Goal: Task Accomplishment & Management: Manage account settings

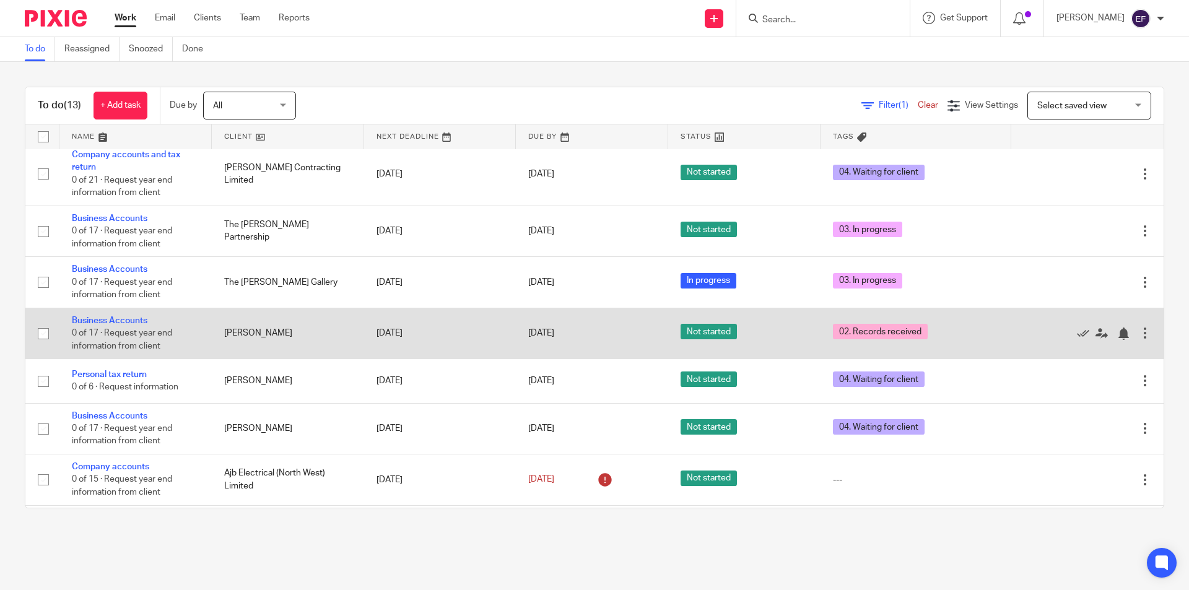
scroll to position [308, 0]
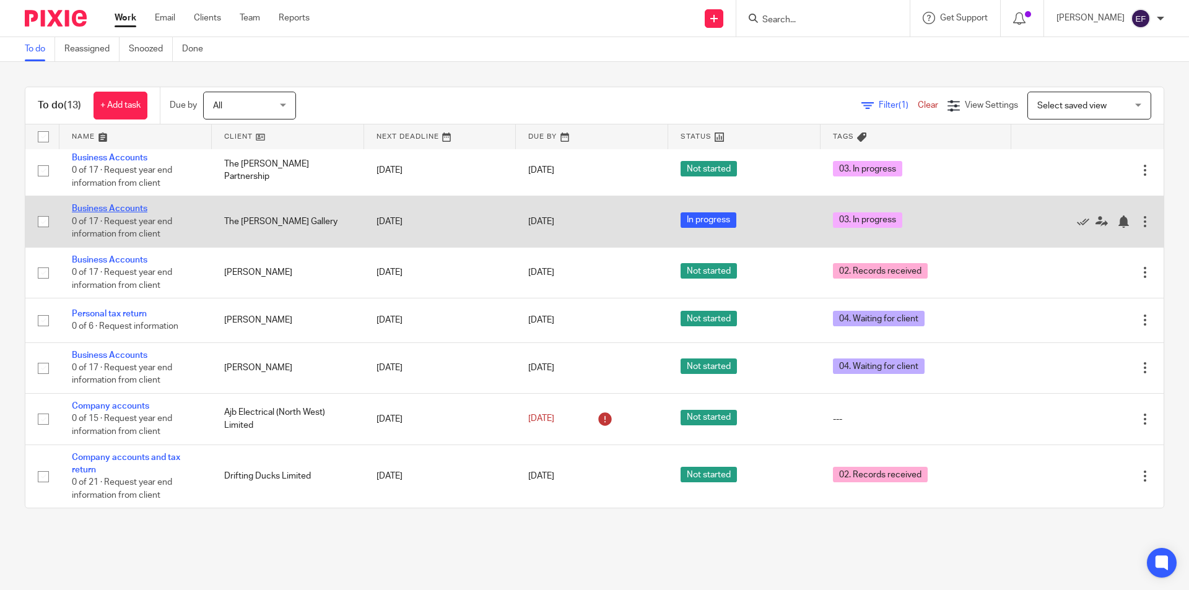
click at [117, 205] on link "Business Accounts" at bounding box center [110, 208] width 76 height 9
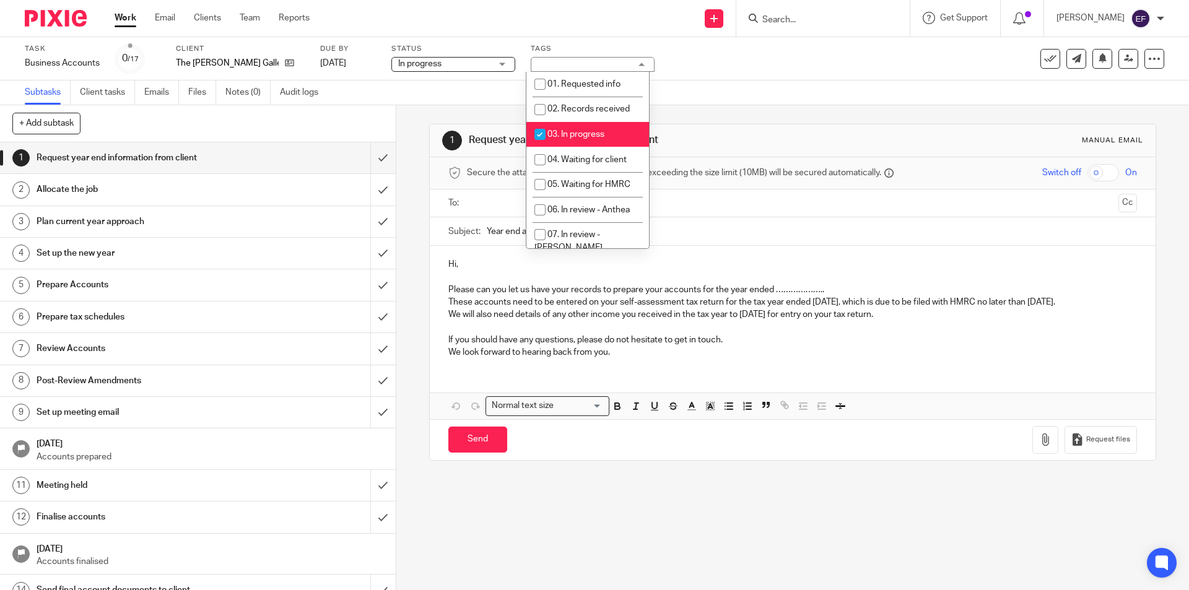
click at [596, 131] on span "03. In progress" at bounding box center [575, 134] width 57 height 9
checkbox input "false"
click at [596, 152] on li "04. Waiting for client" at bounding box center [587, 159] width 123 height 25
checkbox input "true"
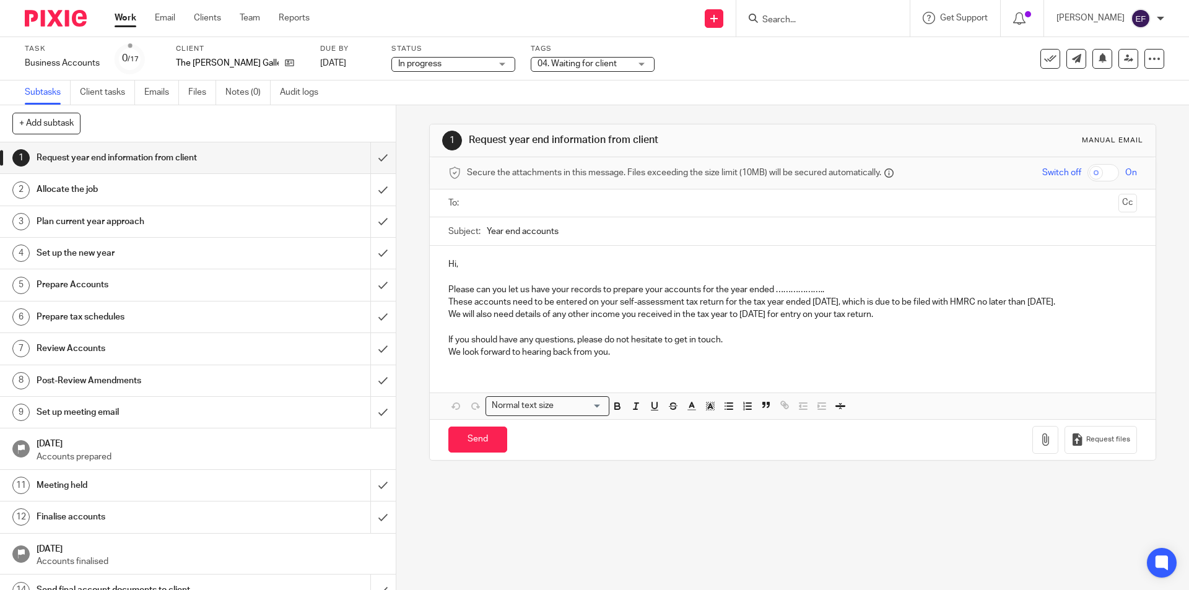
click at [124, 20] on link "Work" at bounding box center [126, 18] width 22 height 12
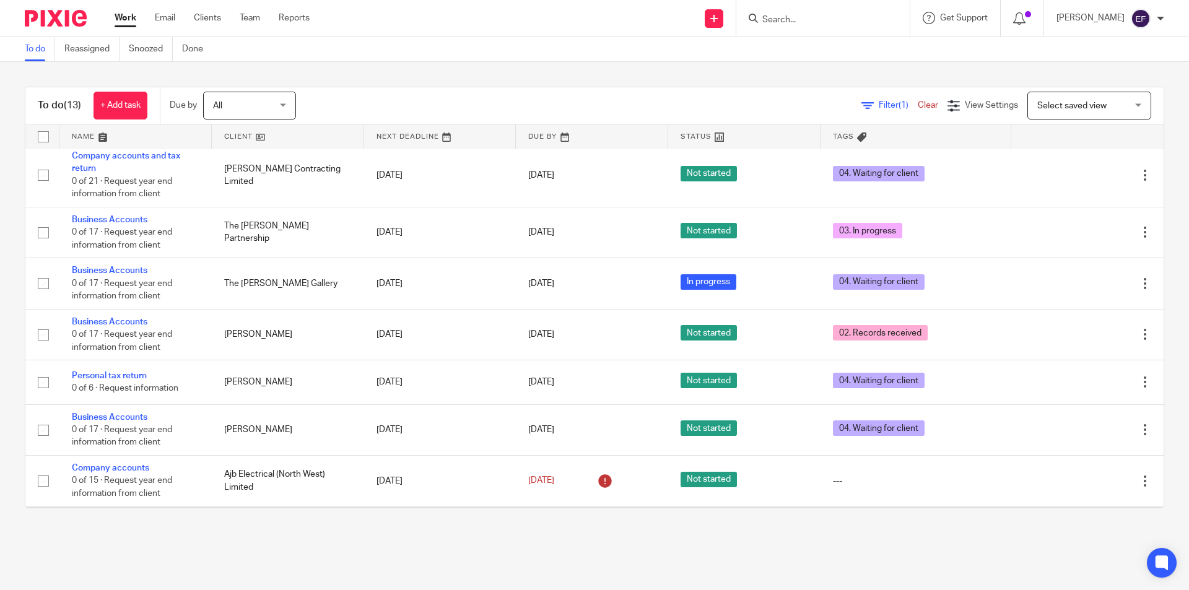
scroll to position [308, 0]
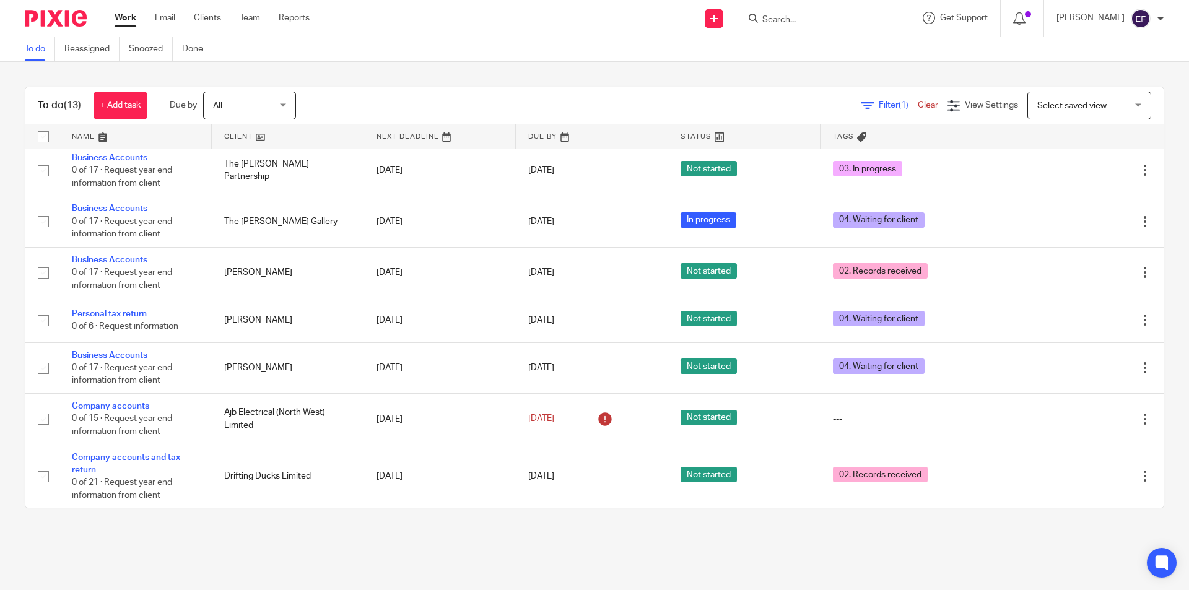
click at [803, 28] on div at bounding box center [822, 18] width 173 height 37
click at [806, 22] on input "Search" at bounding box center [816, 20] width 111 height 11
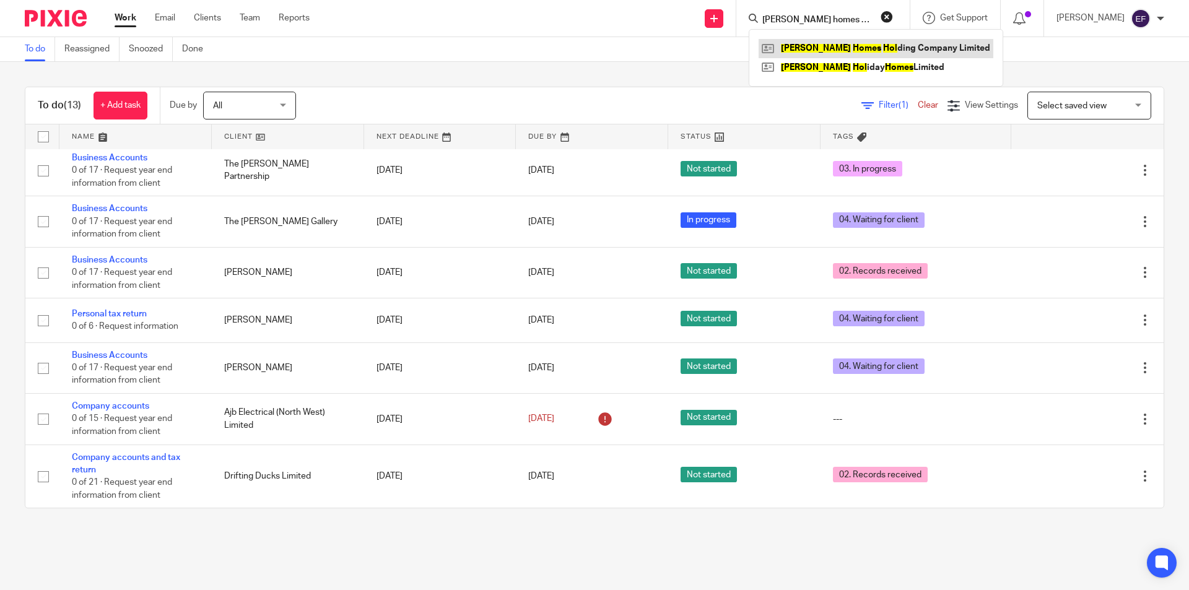
type input "dewhurst homes hol"
click at [942, 51] on link at bounding box center [875, 48] width 235 height 19
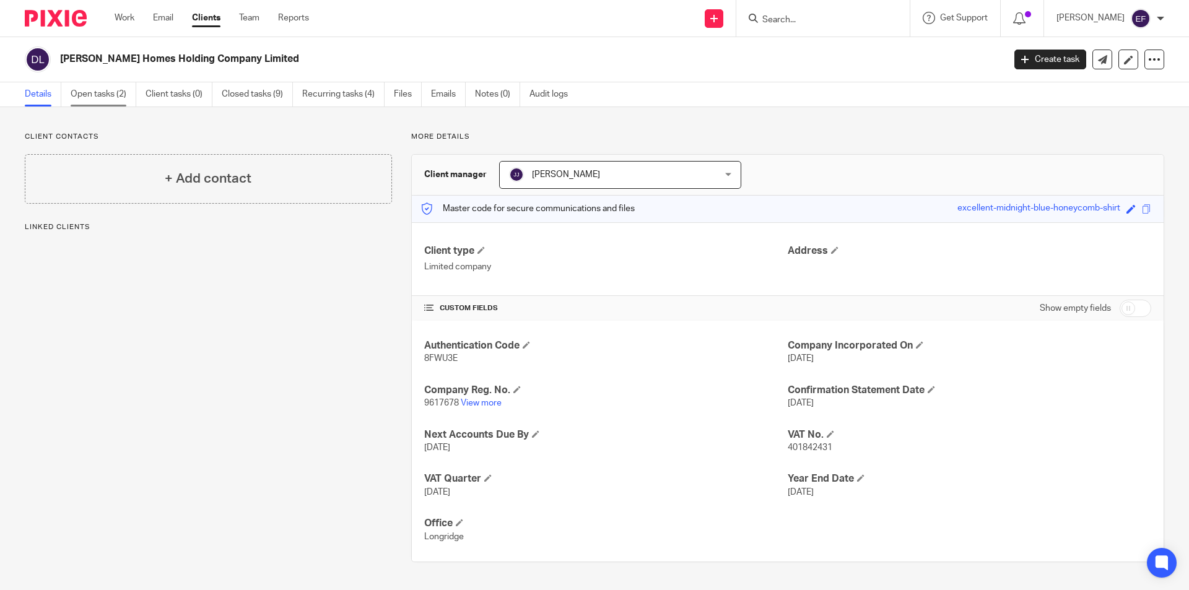
click at [103, 99] on link "Open tasks (2)" at bounding box center [104, 94] width 66 height 24
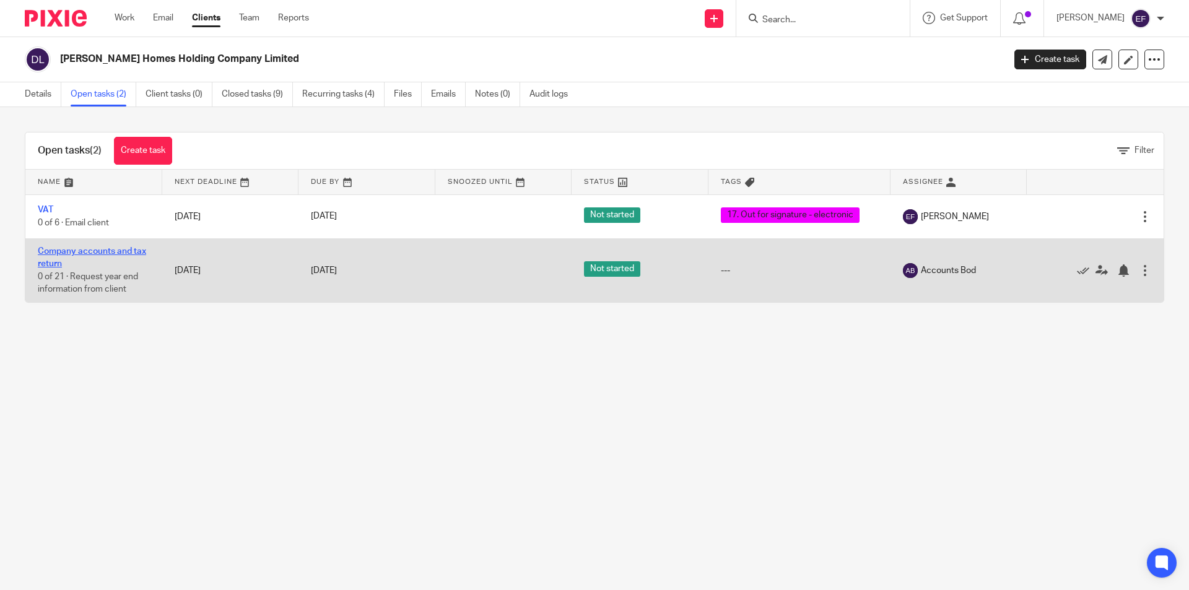
click at [50, 255] on link "Company accounts and tax return" at bounding box center [92, 257] width 108 height 21
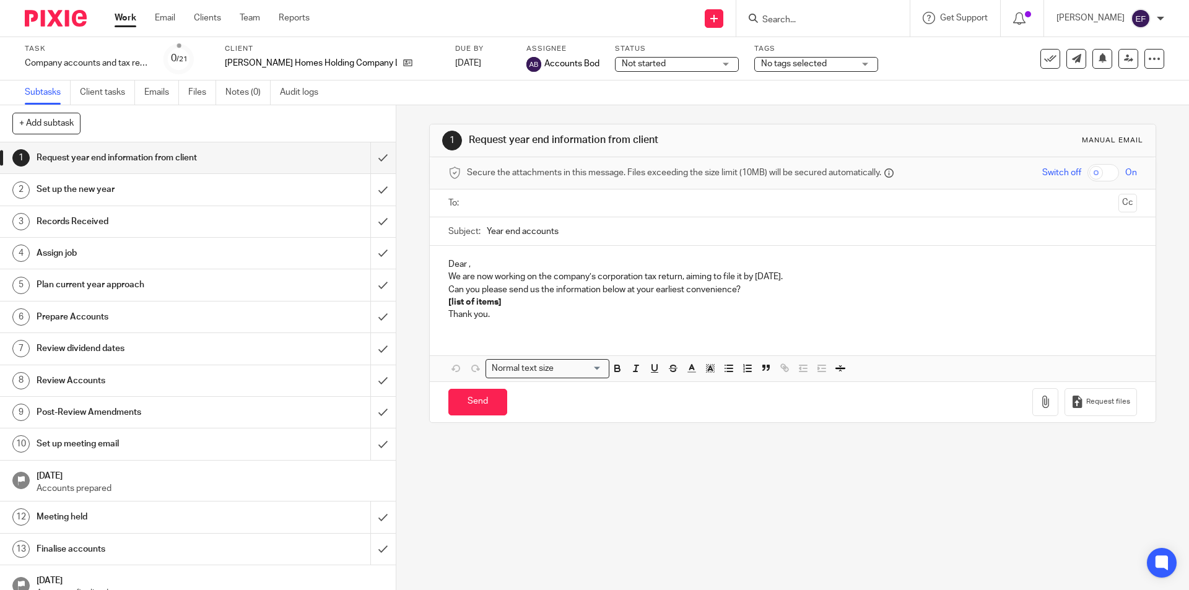
click at [761, 68] on span "No tags selected" at bounding box center [807, 64] width 93 height 13
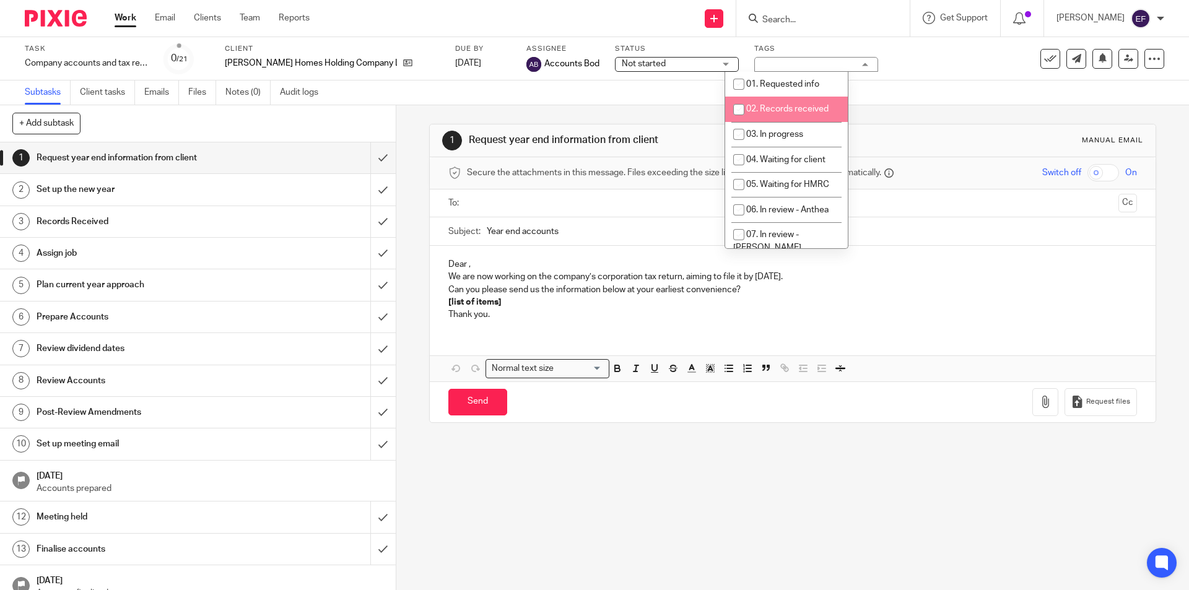
click at [761, 106] on span "02. Records received" at bounding box center [787, 109] width 82 height 9
checkbox input "true"
click at [689, 100] on div "Subtasks Client tasks Emails Files Notes (0) Audit logs" at bounding box center [594, 92] width 1189 height 25
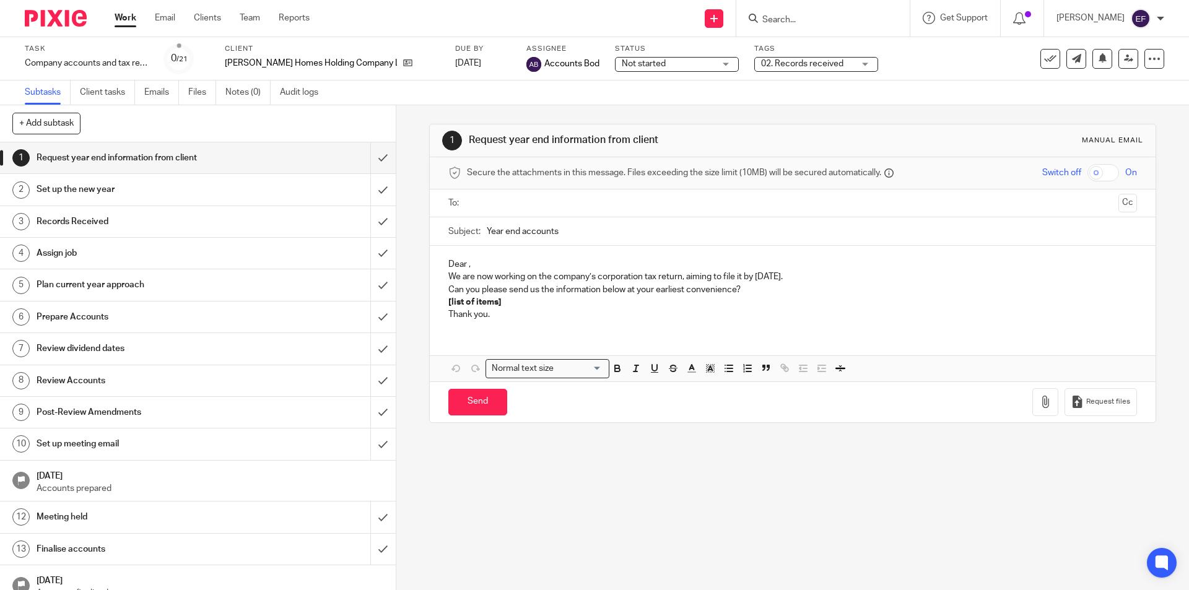
click at [126, 12] on link "Work" at bounding box center [126, 18] width 22 height 12
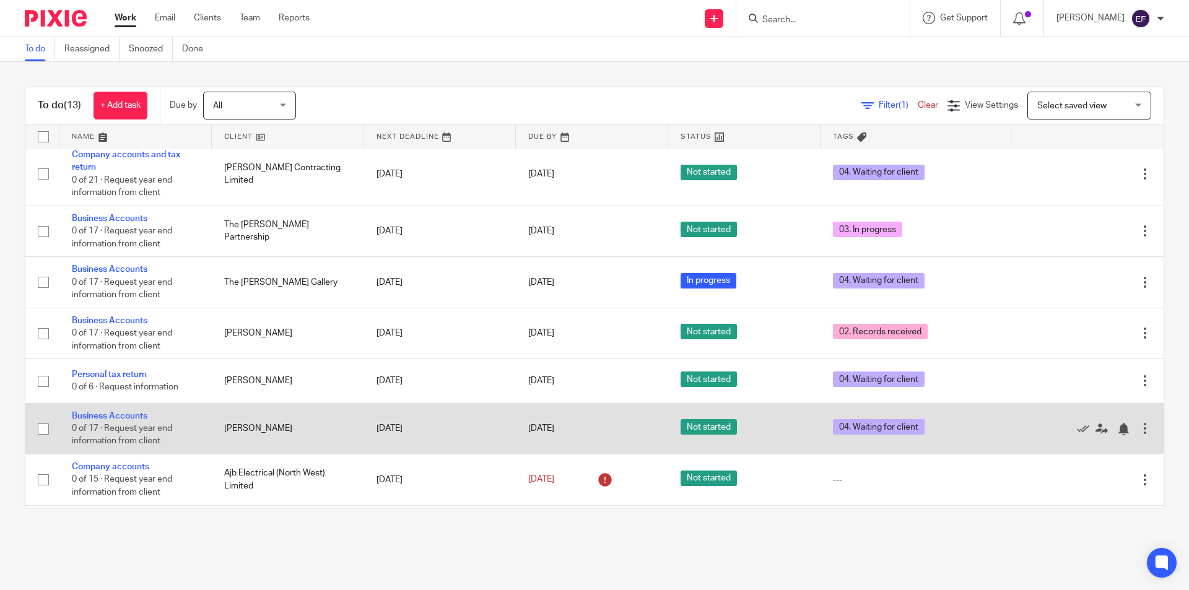
scroll to position [308, 0]
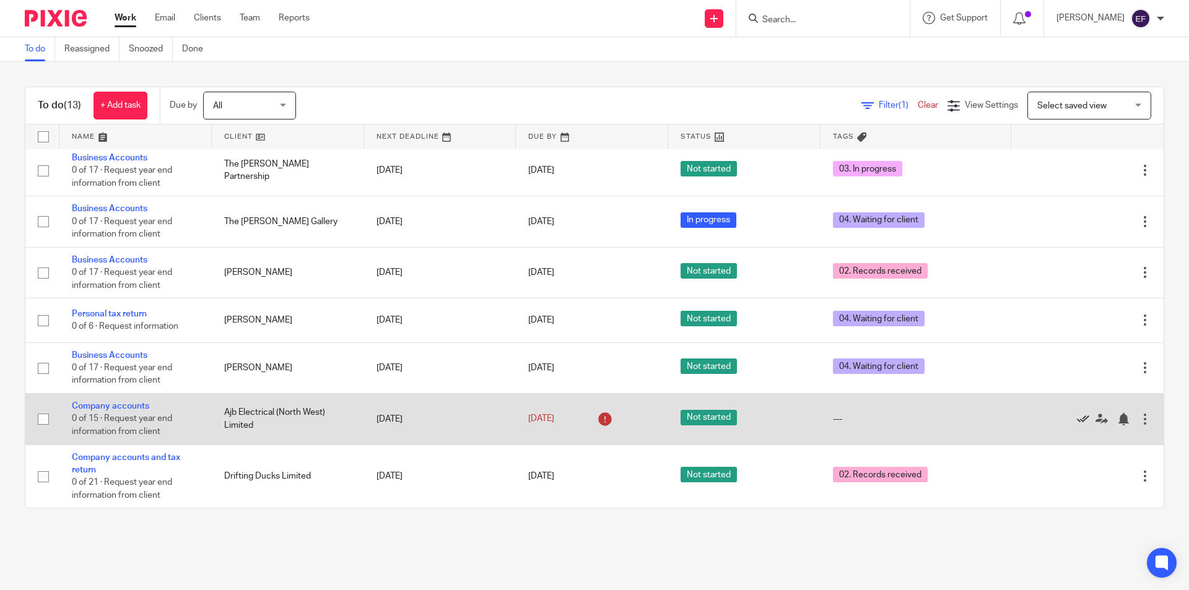
click at [1077, 418] on icon at bounding box center [1083, 419] width 12 height 12
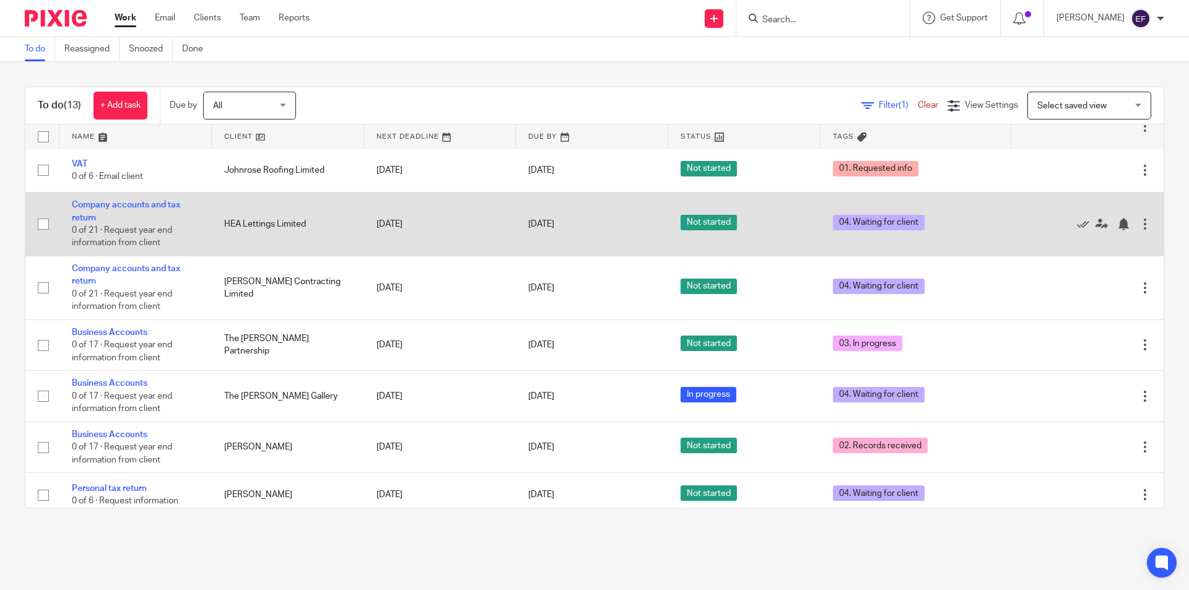
scroll to position [0, 0]
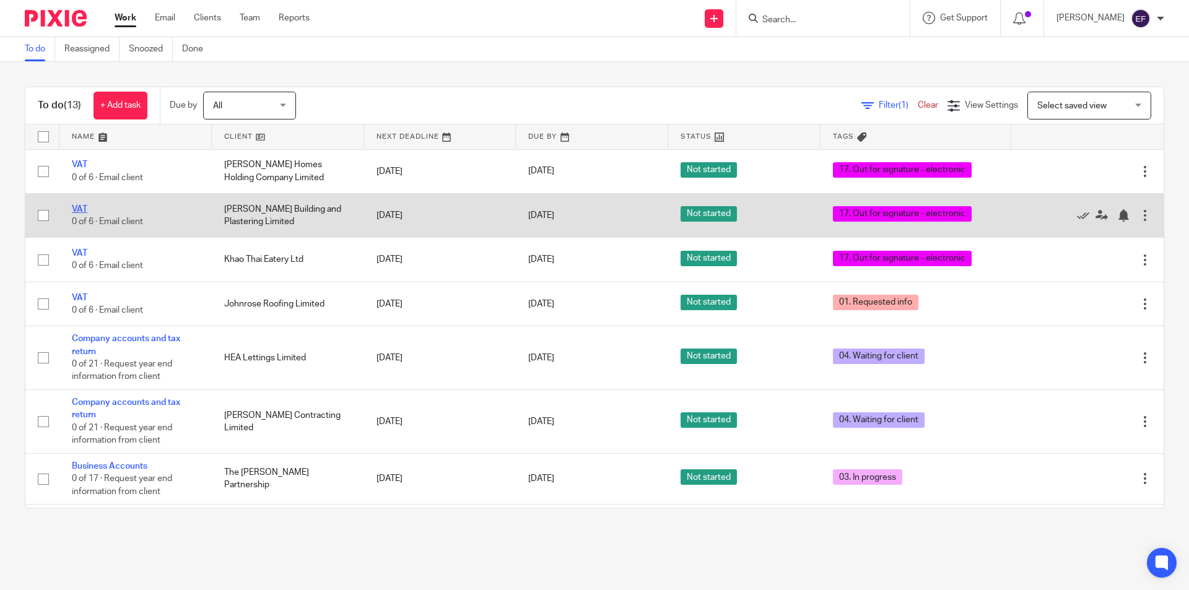
click at [83, 209] on link "VAT" at bounding box center [79, 209] width 15 height 9
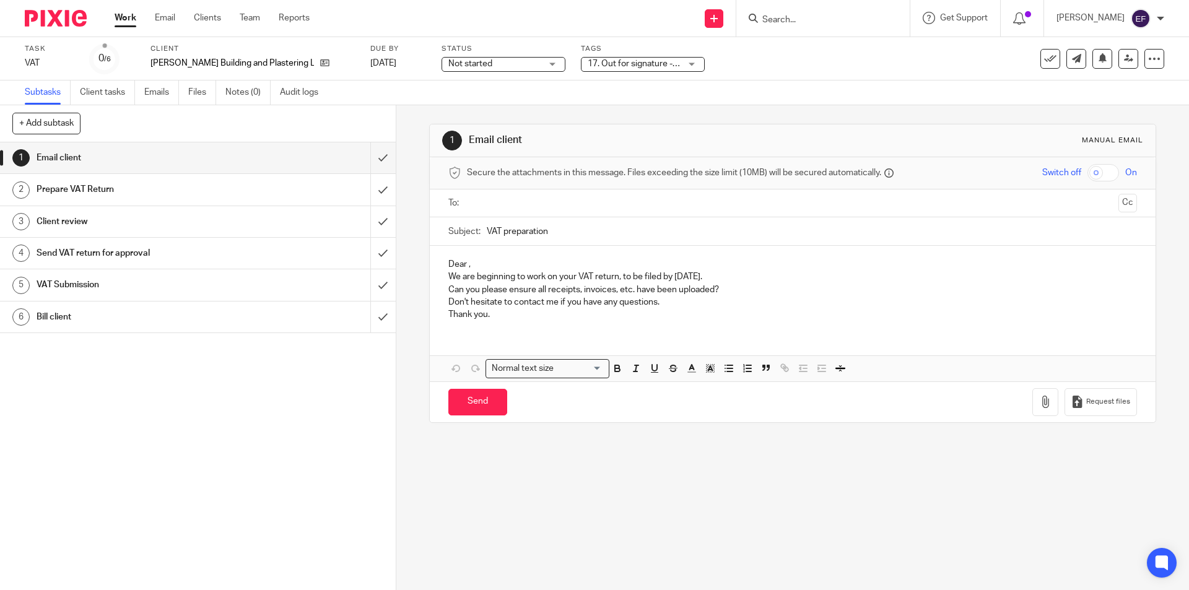
click at [640, 69] on span "17. Out for signature - electronic" at bounding box center [634, 64] width 93 height 13
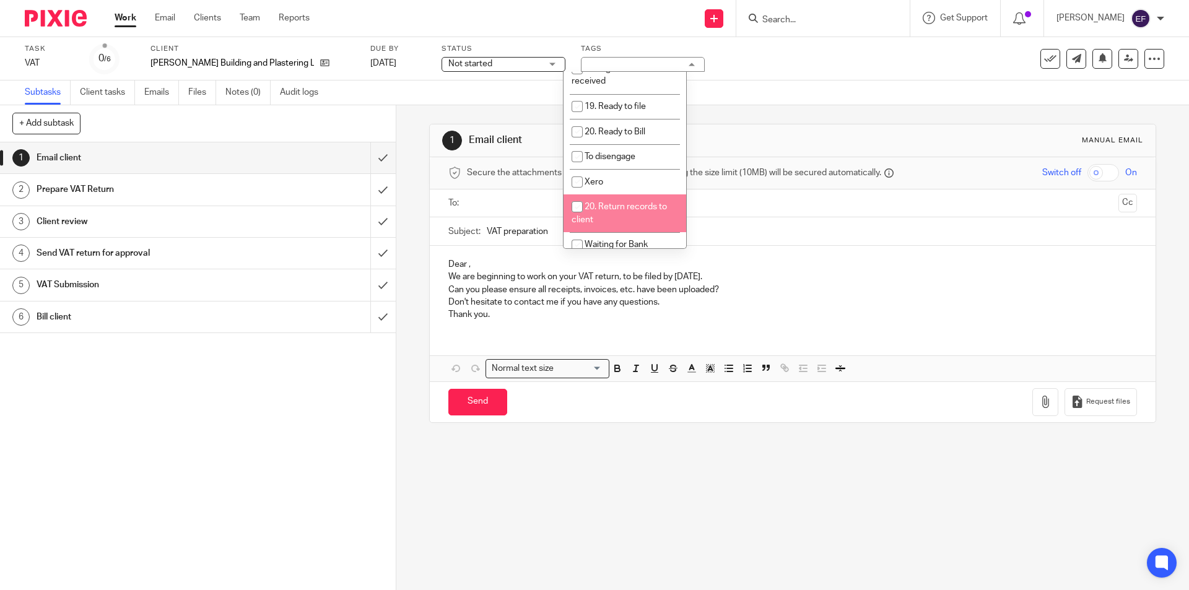
scroll to position [495, 0]
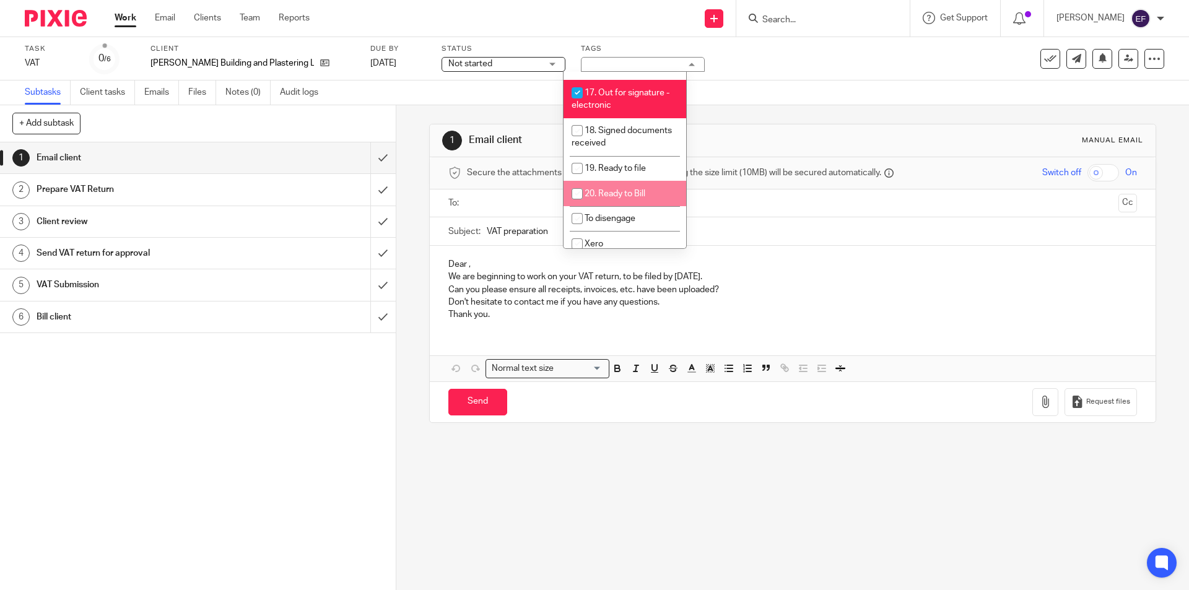
click at [635, 189] on span "20. Ready to Bill" at bounding box center [614, 193] width 61 height 9
checkbox input "true"
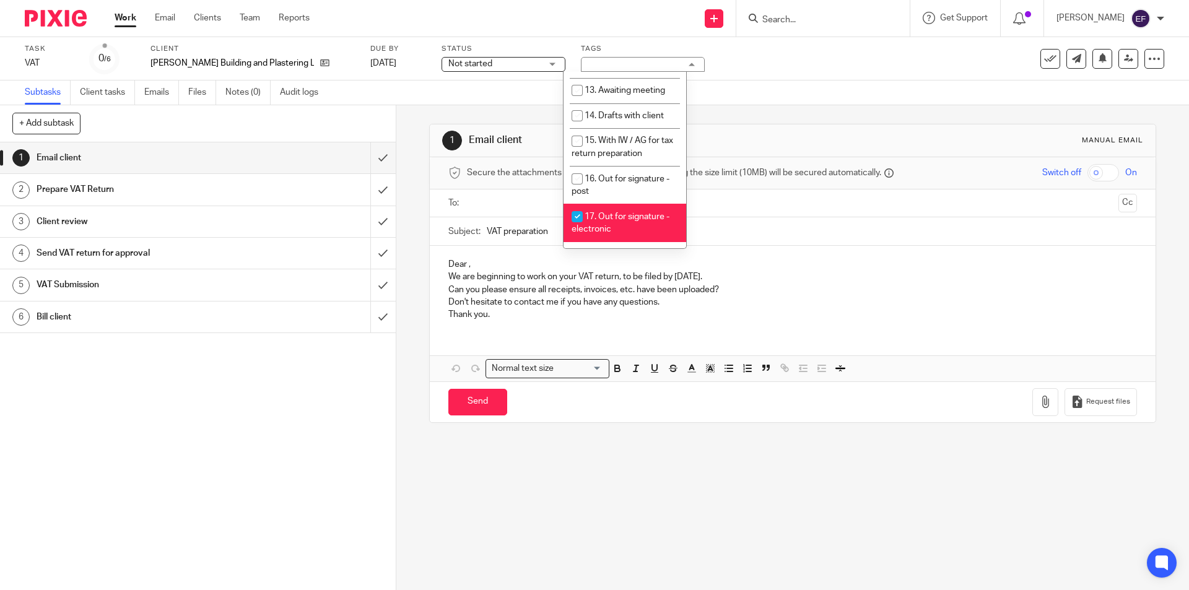
click at [619, 212] on span "17. Out for signature - electronic" at bounding box center [620, 223] width 98 height 22
checkbox input "false"
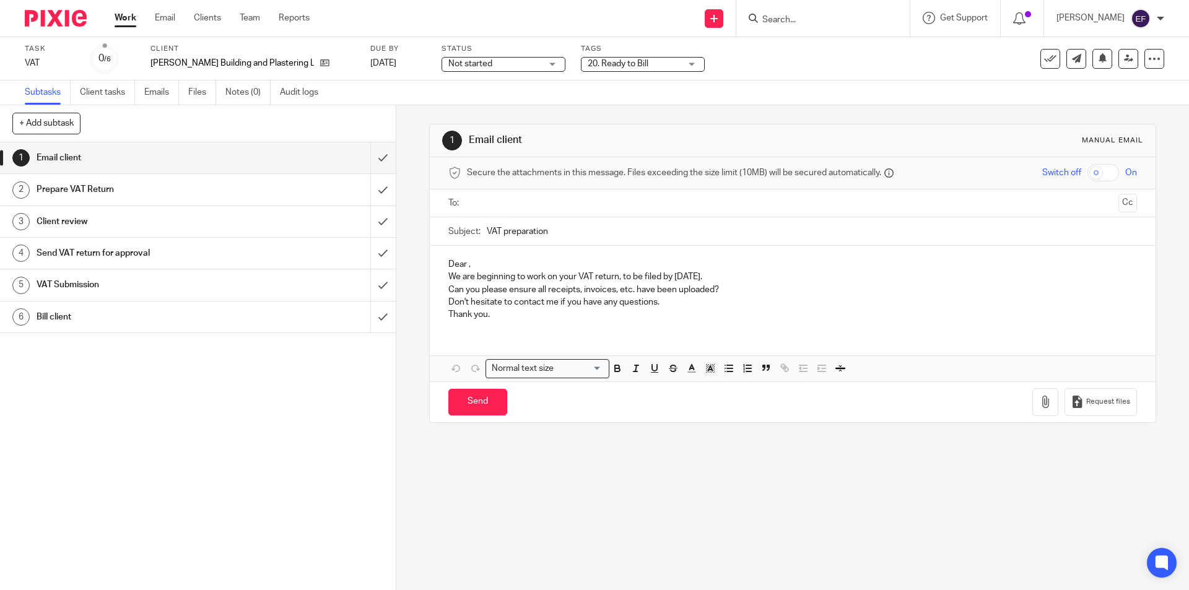
click at [126, 18] on link "Work" at bounding box center [126, 18] width 22 height 12
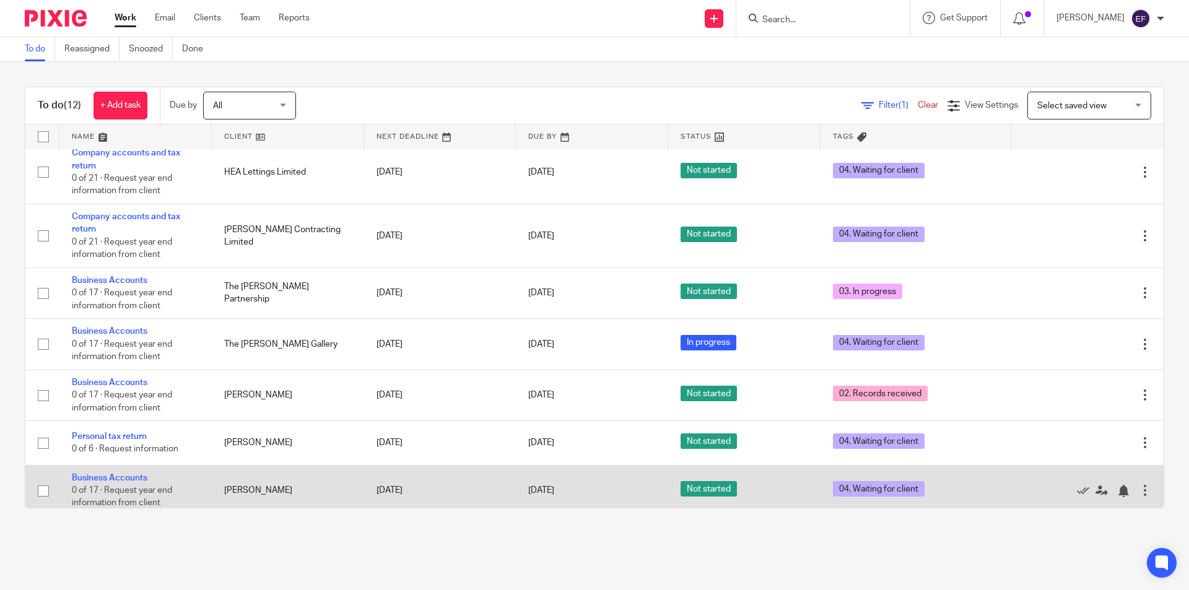
scroll to position [258, 0]
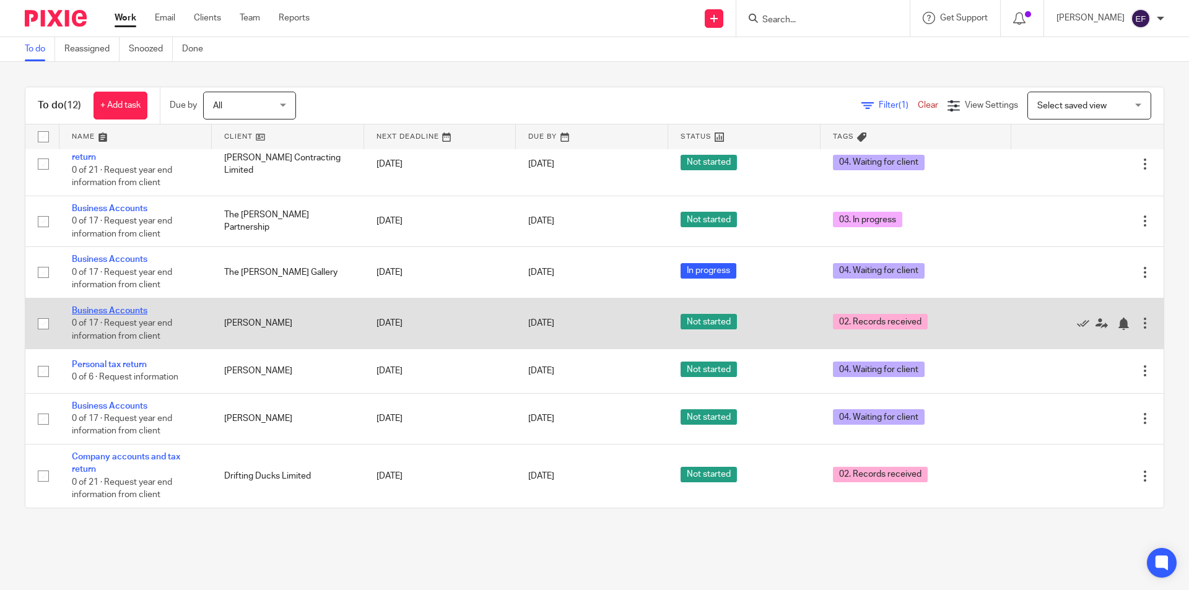
click at [118, 311] on link "Business Accounts" at bounding box center [110, 310] width 76 height 9
